Goal: Navigation & Orientation: Find specific page/section

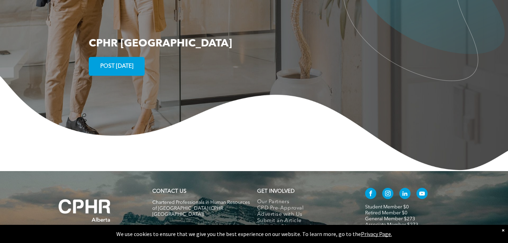
scroll to position [1313, 0]
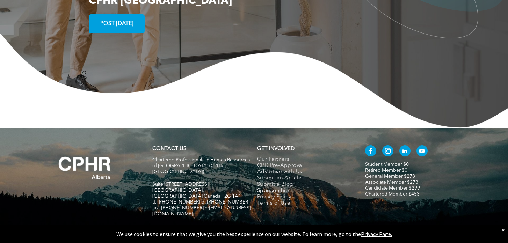
click at [279, 188] on span "Sponsorship" at bounding box center [273, 191] width 32 height 6
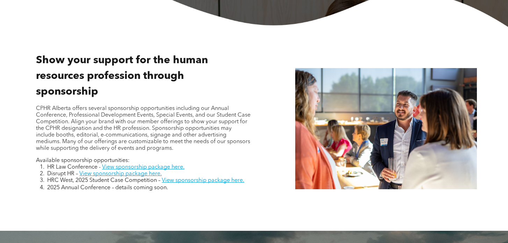
scroll to position [248, 0]
